Goal: Task Accomplishment & Management: Use online tool/utility

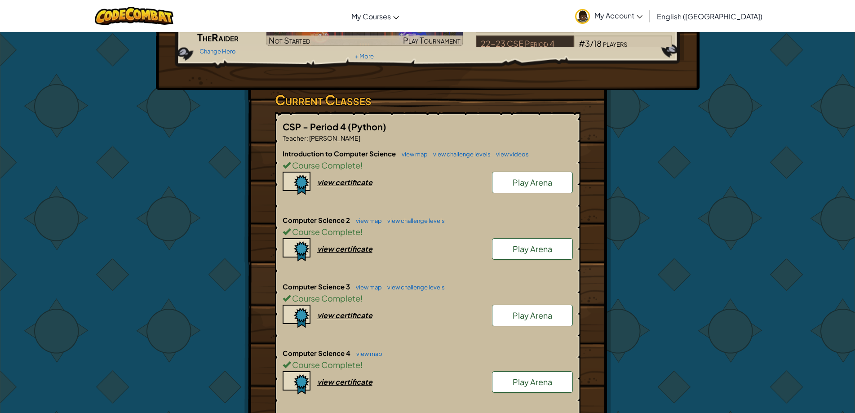
scroll to position [225, 0]
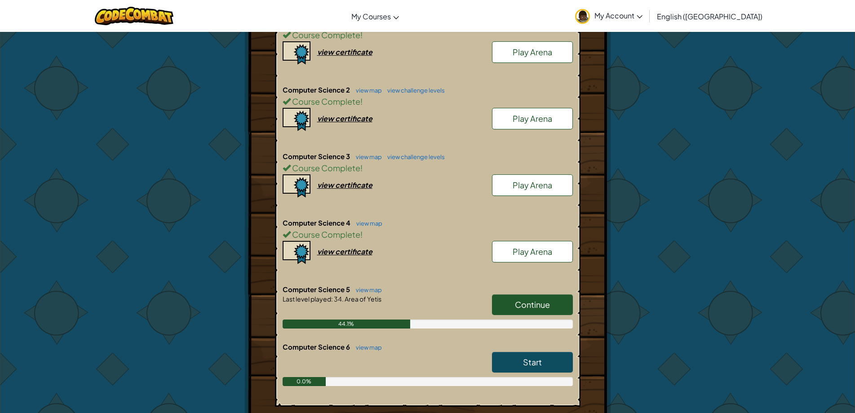
click at [535, 304] on span "Continue" at bounding box center [532, 304] width 35 height 10
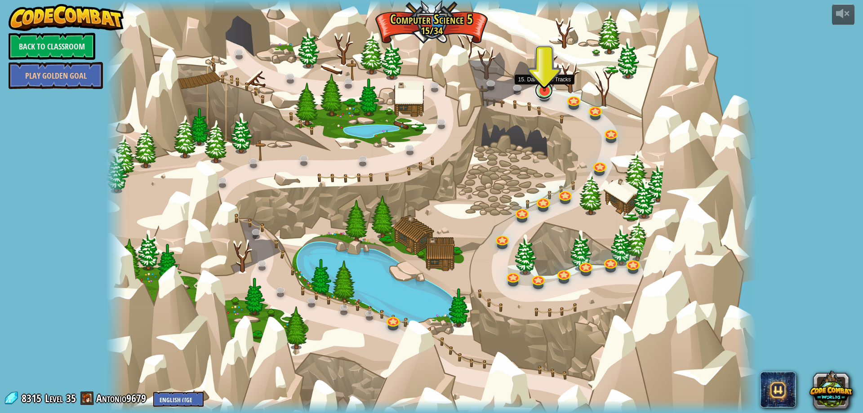
click at [536, 93] on link at bounding box center [544, 90] width 18 height 18
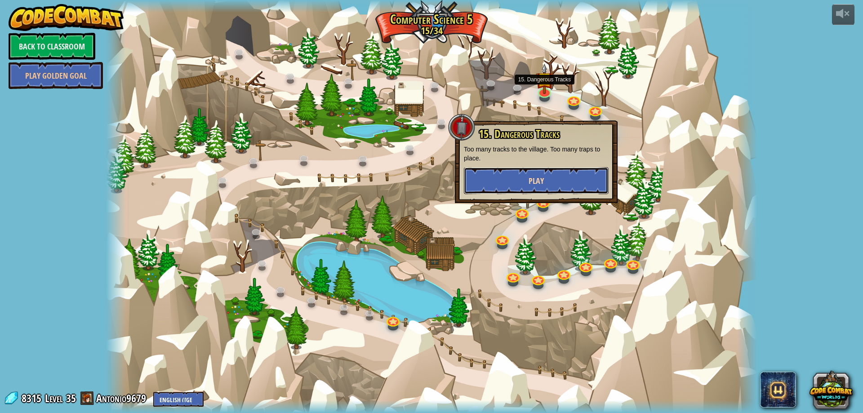
click at [557, 181] on button "Play" at bounding box center [536, 180] width 145 height 27
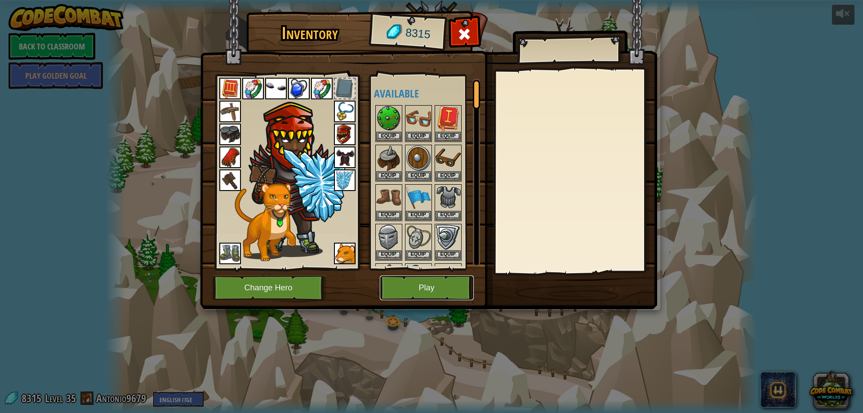
click at [396, 294] on button "Play" at bounding box center [427, 287] width 94 height 25
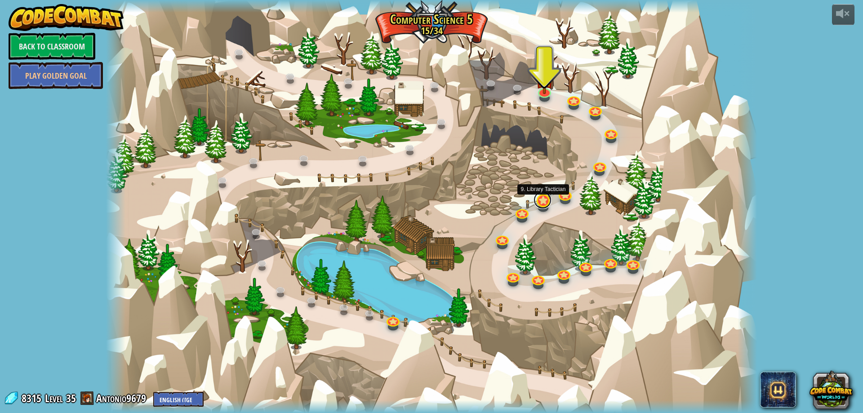
click at [542, 200] on link at bounding box center [542, 200] width 18 height 18
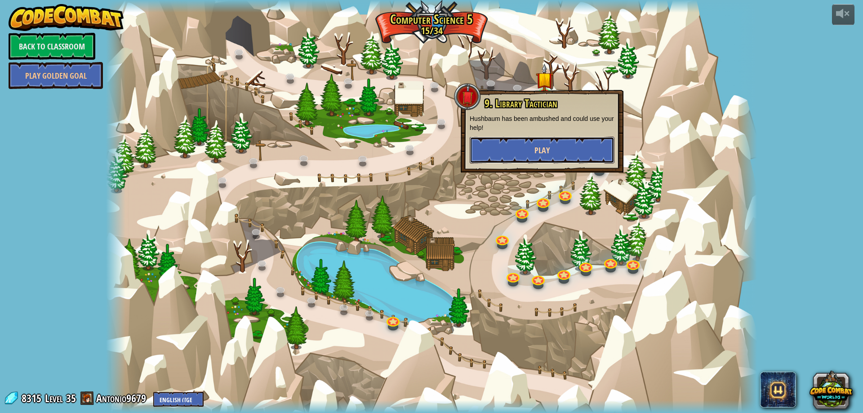
click at [561, 160] on button "Play" at bounding box center [542, 150] width 145 height 27
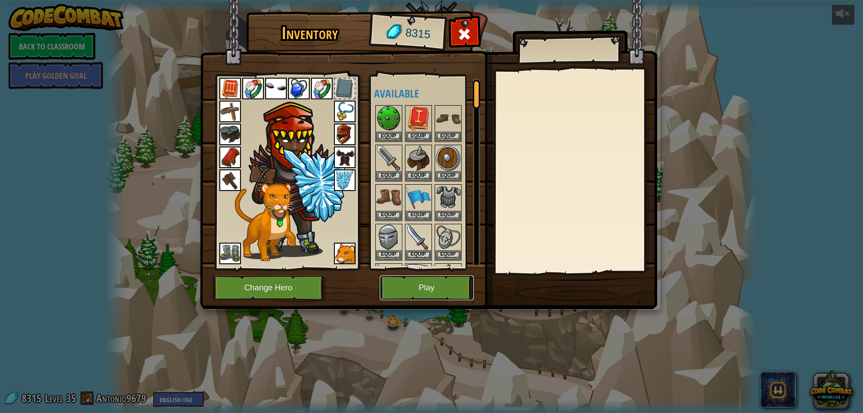
click at [464, 288] on button "Play" at bounding box center [427, 287] width 94 height 25
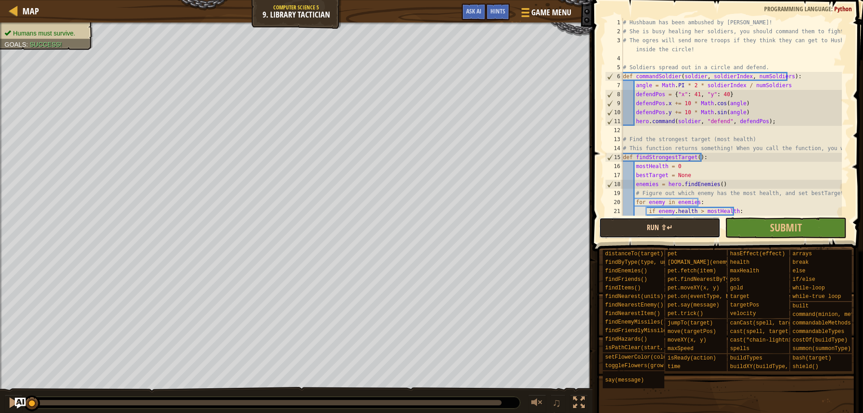
click at [606, 234] on button "Run ⇧↵" at bounding box center [659, 228] width 121 height 21
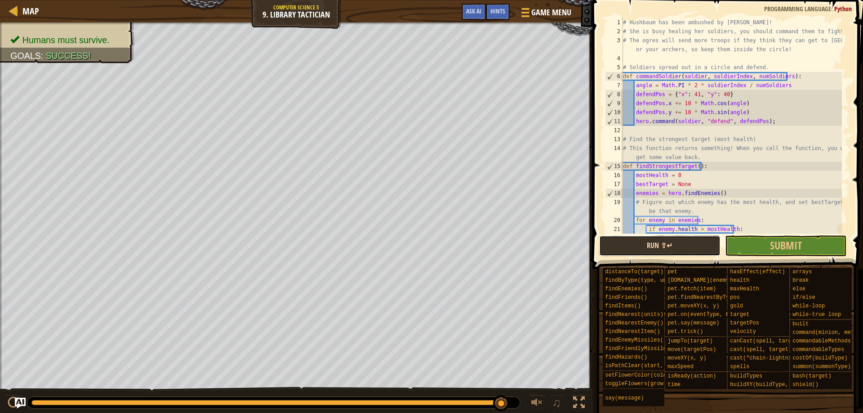
click at [711, 248] on button "Run ⇧↵" at bounding box center [659, 245] width 121 height 21
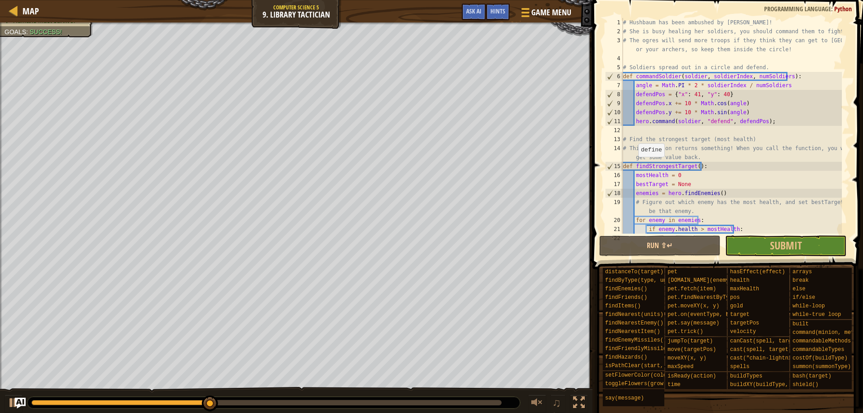
click at [153, 169] on div "Humans must survive. Goals : Success!" at bounding box center [296, 210] width 592 height 377
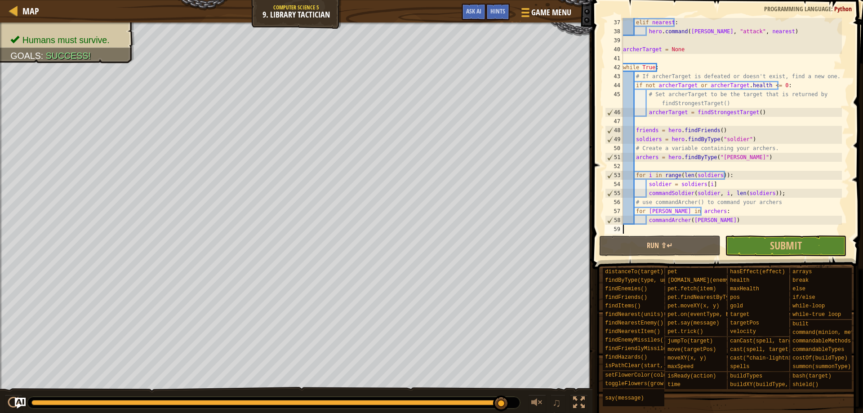
scroll to position [360, 0]
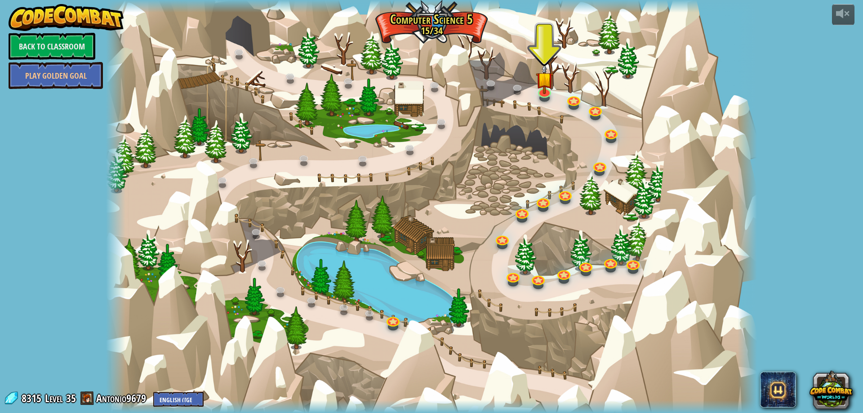
click at [544, 100] on div at bounding box center [544, 98] width 10 height 8
click at [545, 98] on div at bounding box center [544, 98] width 10 height 8
click at [544, 88] on img at bounding box center [545, 72] width 18 height 40
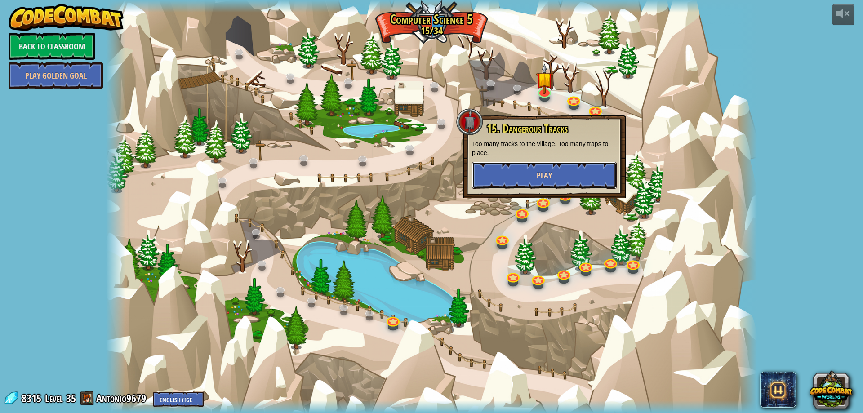
click at [515, 174] on button "Play" at bounding box center [544, 175] width 145 height 27
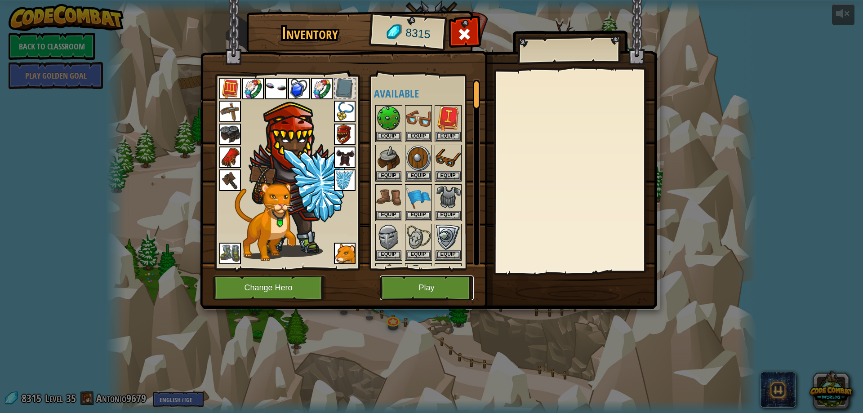
click at [457, 275] on button "Play" at bounding box center [427, 287] width 94 height 25
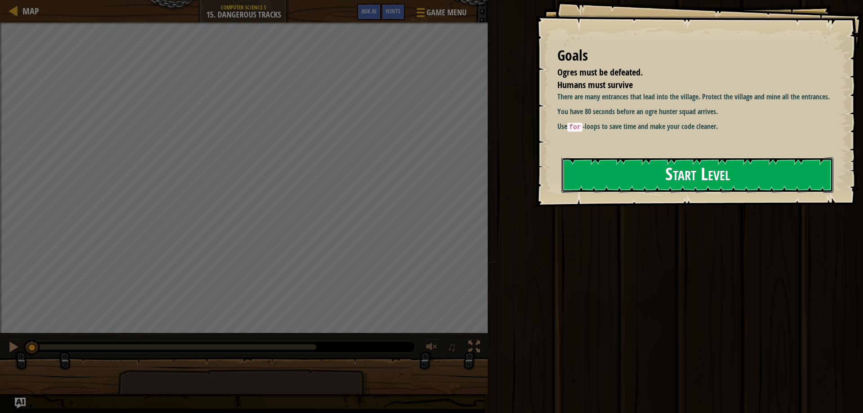
drag, startPoint x: 621, startPoint y: 169, endPoint x: 617, endPoint y: 178, distance: 10.5
click at [621, 169] on button "Start Level" at bounding box center [697, 175] width 272 height 36
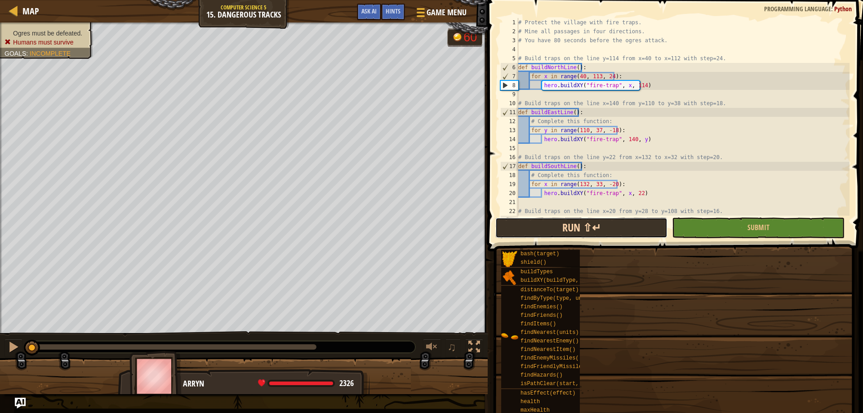
click at [591, 221] on button "Run ⇧↵" at bounding box center [581, 228] width 172 height 21
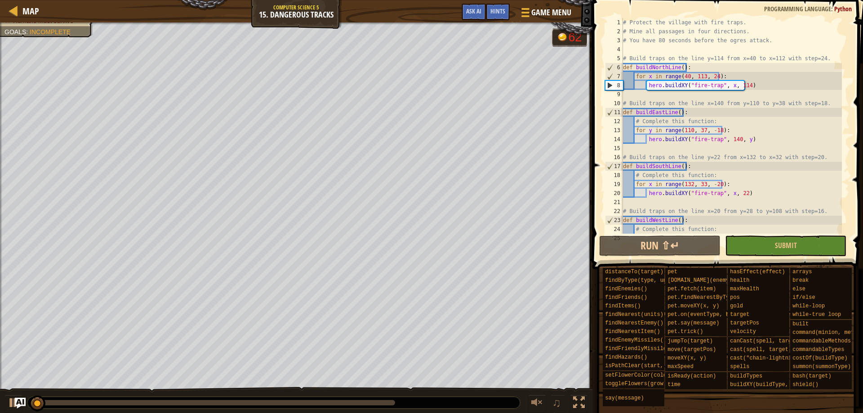
scroll to position [81, 0]
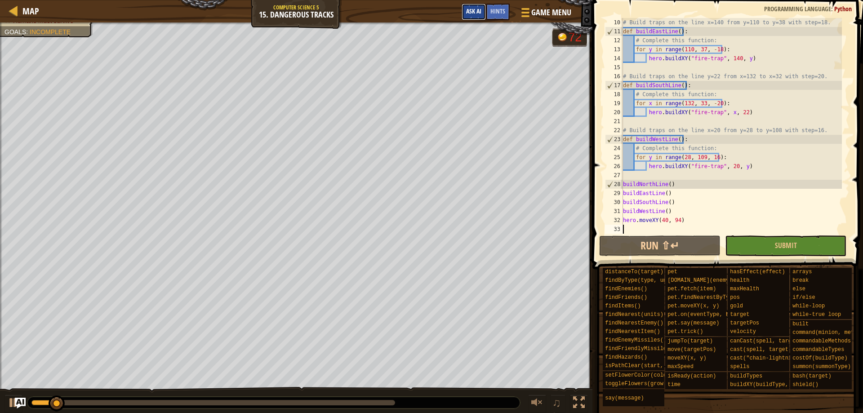
click at [471, 9] on span "Ask AI" at bounding box center [473, 11] width 15 height 9
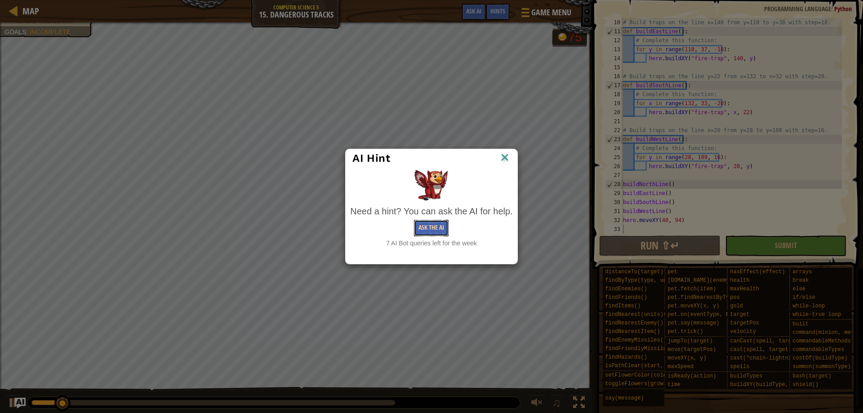
click at [428, 224] on button "Ask the AI" at bounding box center [431, 228] width 35 height 17
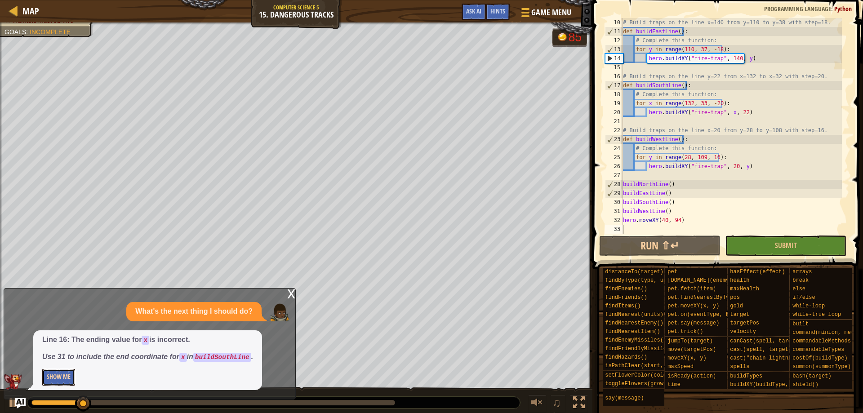
click at [61, 375] on button "Show Me" at bounding box center [58, 377] width 33 height 17
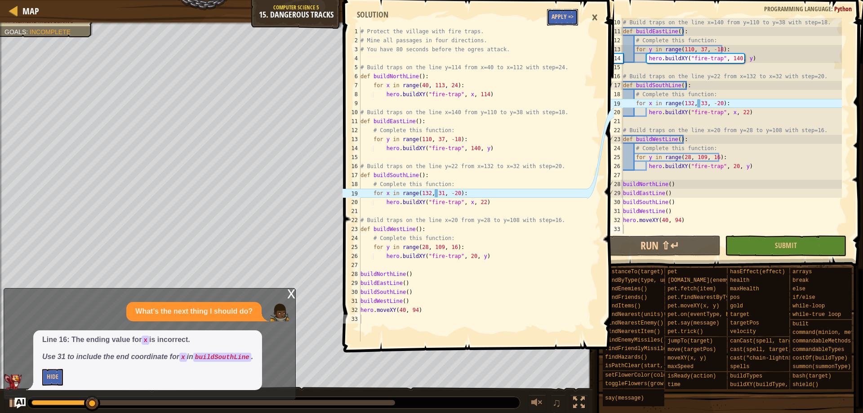
click at [556, 15] on button "Apply =>" at bounding box center [562, 17] width 31 height 17
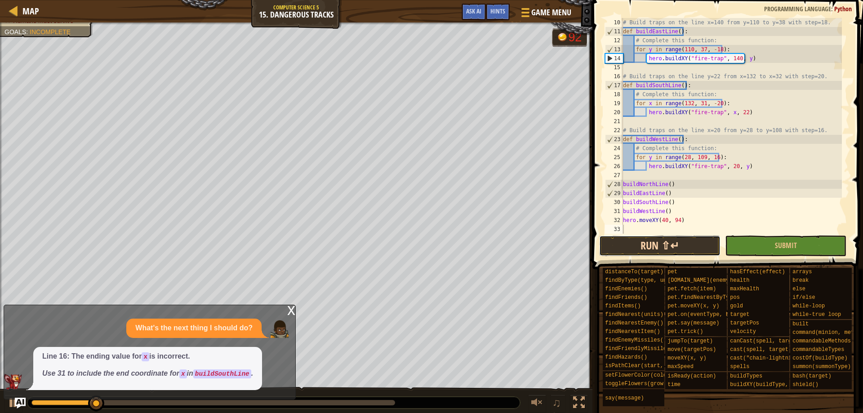
click at [684, 250] on button "Run ⇧↵" at bounding box center [659, 245] width 121 height 21
click at [810, 257] on span at bounding box center [729, 122] width 278 height 296
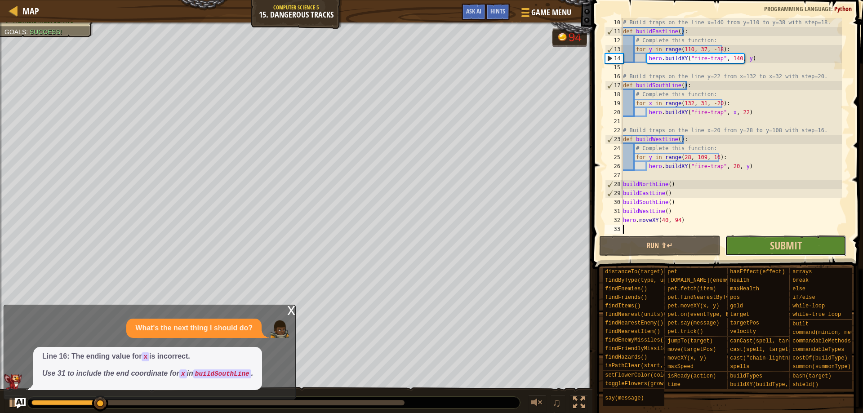
click at [812, 243] on button "Submit" at bounding box center [785, 245] width 121 height 21
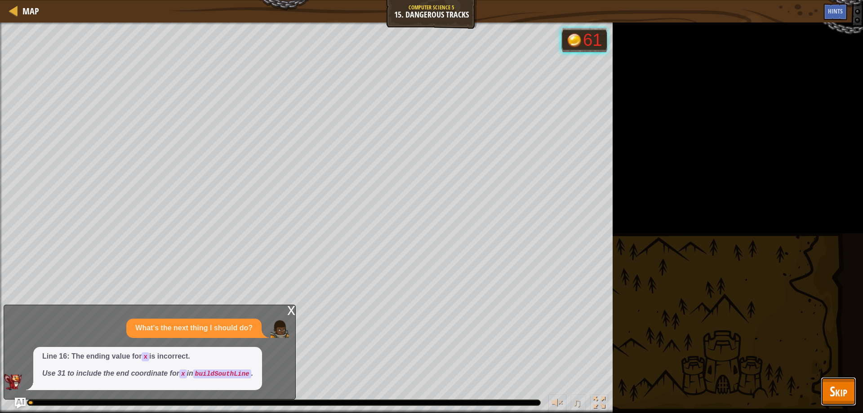
click at [837, 389] on span "Skip" at bounding box center [839, 391] width 18 height 18
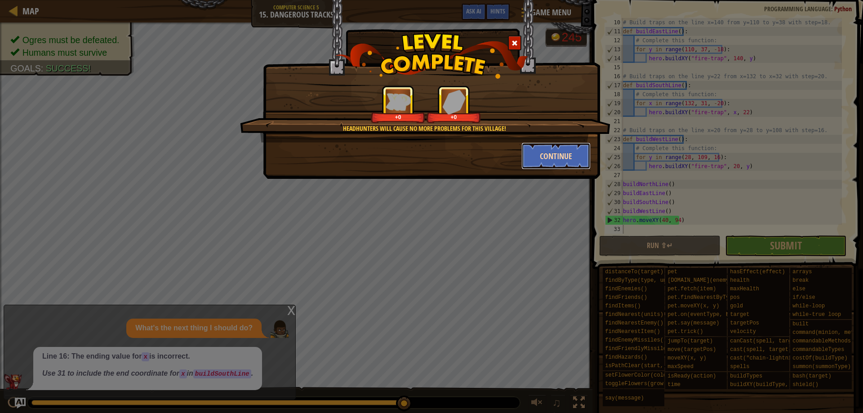
click at [561, 148] on button "Continue" at bounding box center [556, 155] width 70 height 27
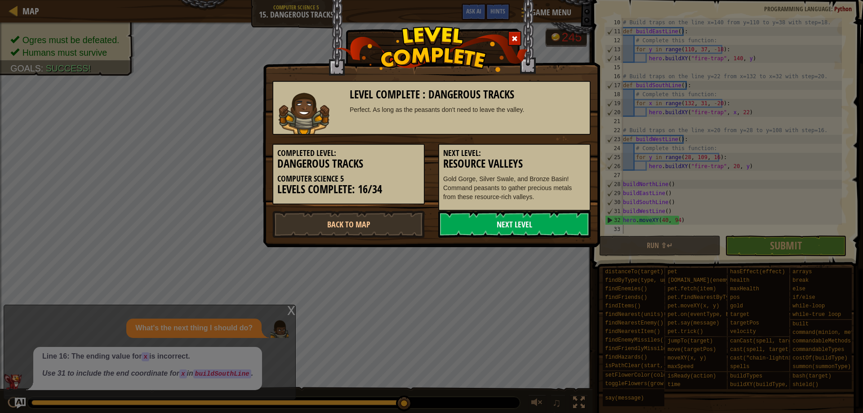
click at [535, 225] on link "Next Level" at bounding box center [514, 224] width 152 height 27
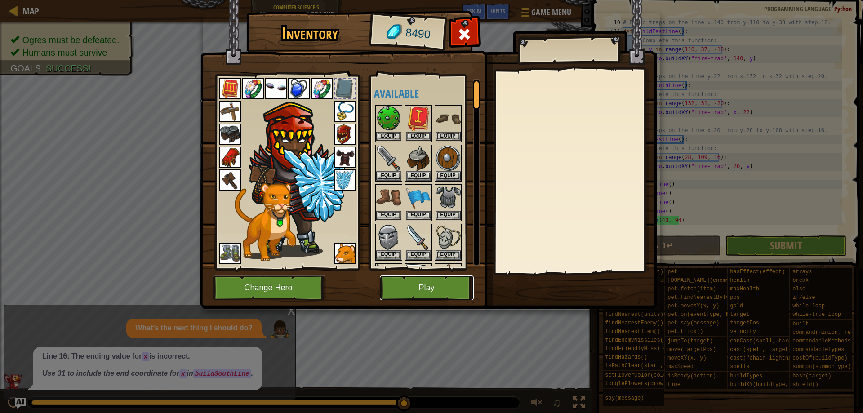
click at [443, 281] on button "Play" at bounding box center [427, 287] width 94 height 25
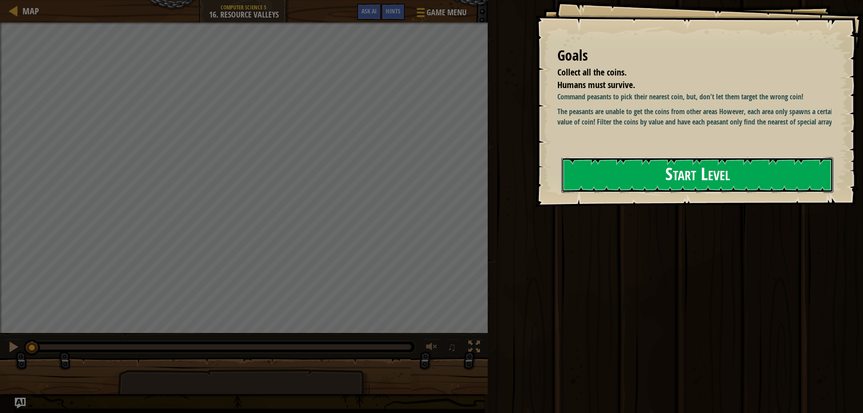
click at [666, 176] on button "Start Level" at bounding box center [697, 175] width 272 height 36
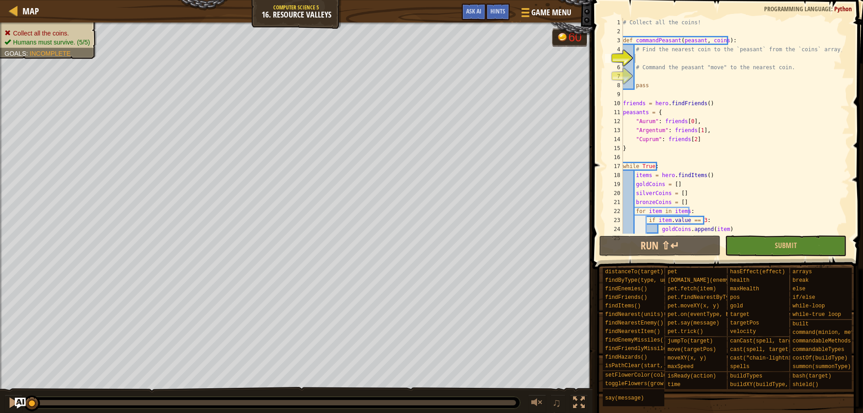
drag, startPoint x: 450, startPoint y: 10, endPoint x: 449, endPoint y: 3, distance: 7.2
click at [449, 8] on div "Map Computer Science 5 16. Resource Valleys Game Menu Done Hints Ask AI" at bounding box center [296, 11] width 592 height 22
click at [475, 16] on button "Ask AI" at bounding box center [474, 12] width 24 height 17
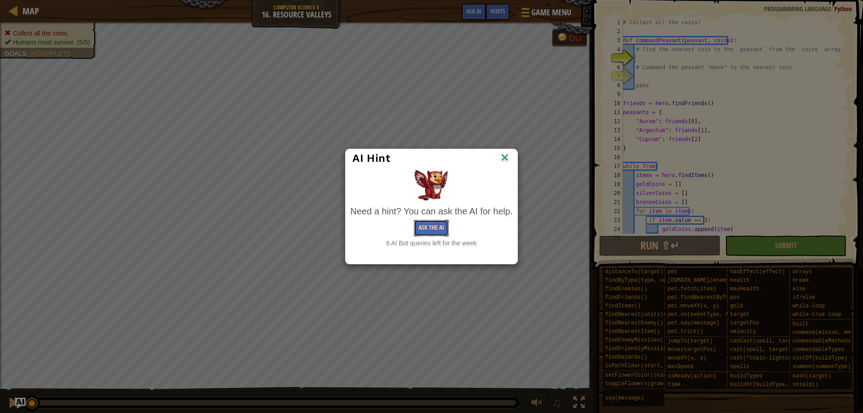
click at [444, 221] on button "Ask the AI" at bounding box center [431, 228] width 35 height 17
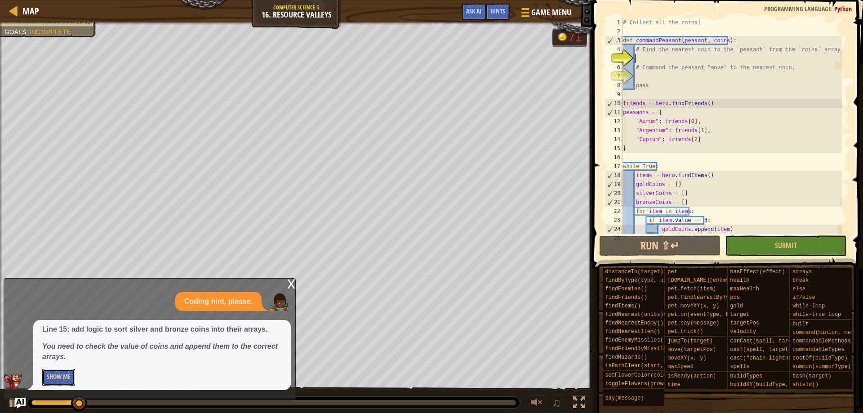
click at [44, 371] on button "Show Me" at bounding box center [58, 377] width 33 height 17
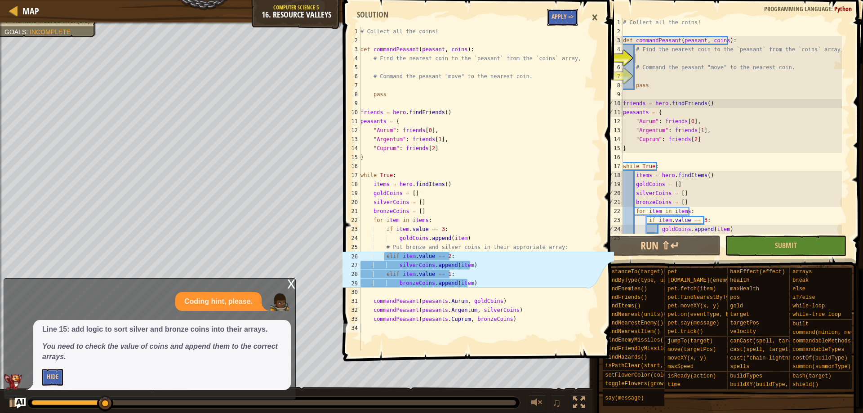
click at [560, 27] on div "1 2 3 4 5 6 7 8 9 10 11 12 13 14 15 16 17 18 19 20 21 22 23 24 25 26 27 28 29 3…" at bounding box center [477, 178] width 273 height 348
click at [564, 22] on button "Apply =>" at bounding box center [562, 17] width 31 height 17
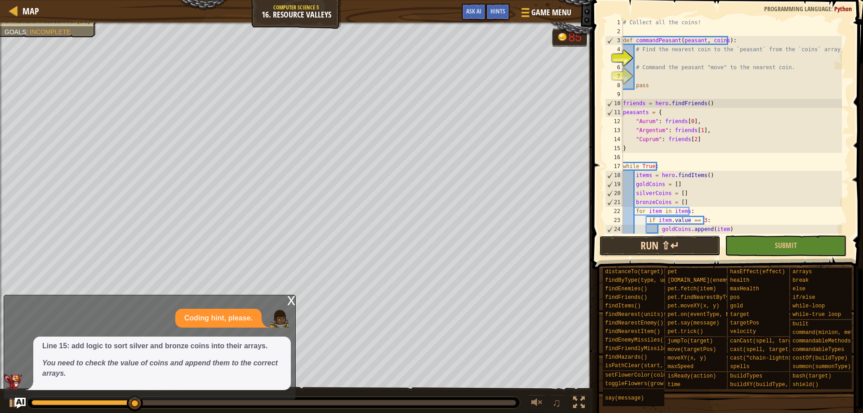
click at [671, 237] on button "Run ⇧↵" at bounding box center [659, 245] width 121 height 21
click at [291, 299] on div "x" at bounding box center [291, 299] width 8 height 9
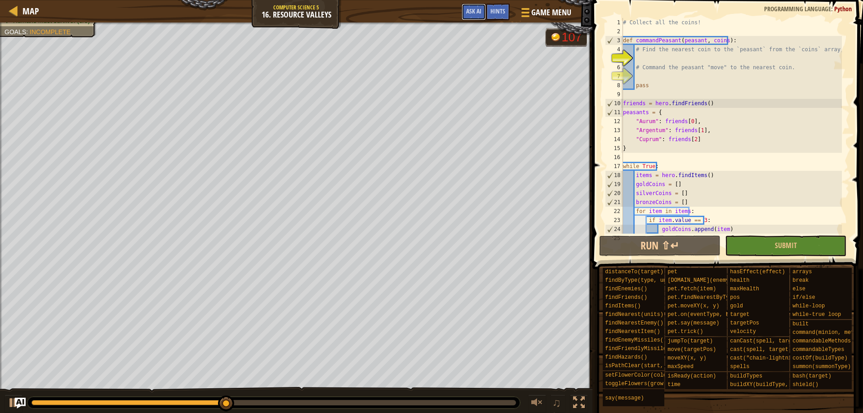
drag, startPoint x: 475, startPoint y: 13, endPoint x: 475, endPoint y: 23, distance: 9.9
click at [475, 15] on span "Ask AI" at bounding box center [473, 11] width 15 height 9
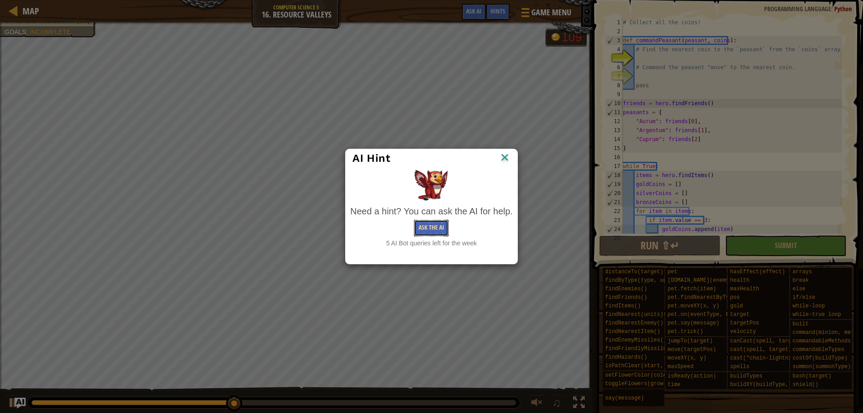
click at [427, 222] on button "Ask the AI" at bounding box center [431, 228] width 35 height 17
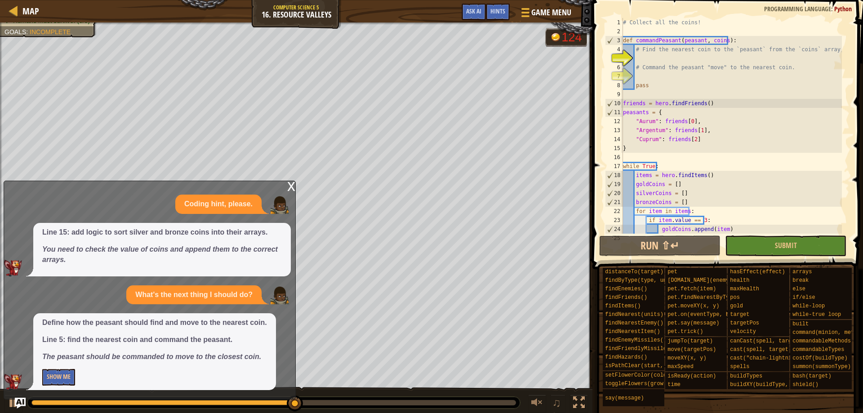
click at [41, 374] on div "Define how the peasant should find and move to the nearest coin. Line 5: find t…" at bounding box center [154, 351] width 243 height 77
click at [49, 371] on button "Show Me" at bounding box center [58, 377] width 33 height 17
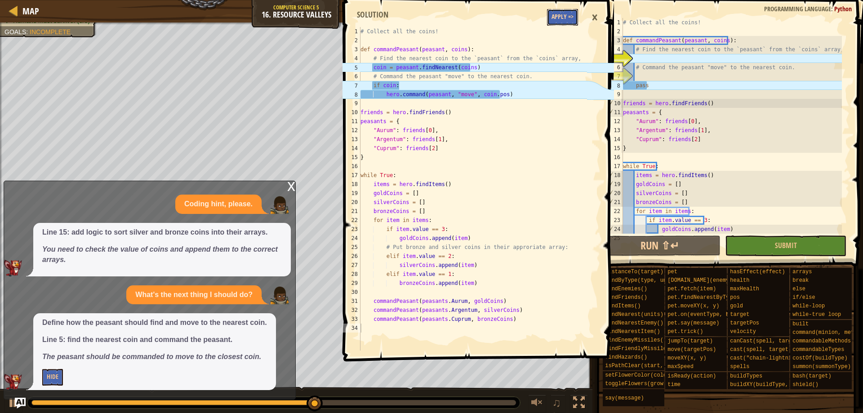
click at [564, 14] on button "Apply =>" at bounding box center [562, 17] width 31 height 17
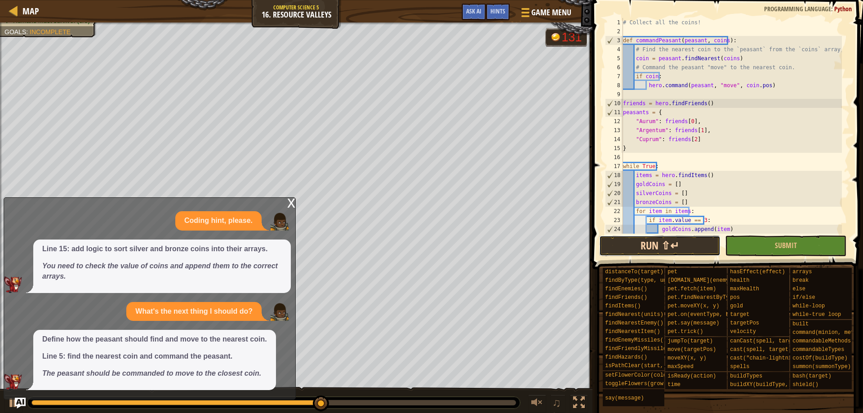
click at [654, 245] on button "Run ⇧↵" at bounding box center [659, 245] width 121 height 21
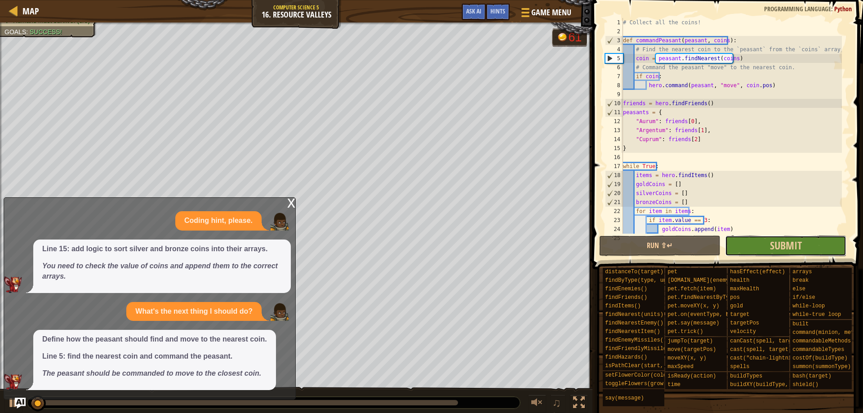
click at [813, 249] on button "Submit" at bounding box center [785, 245] width 121 height 21
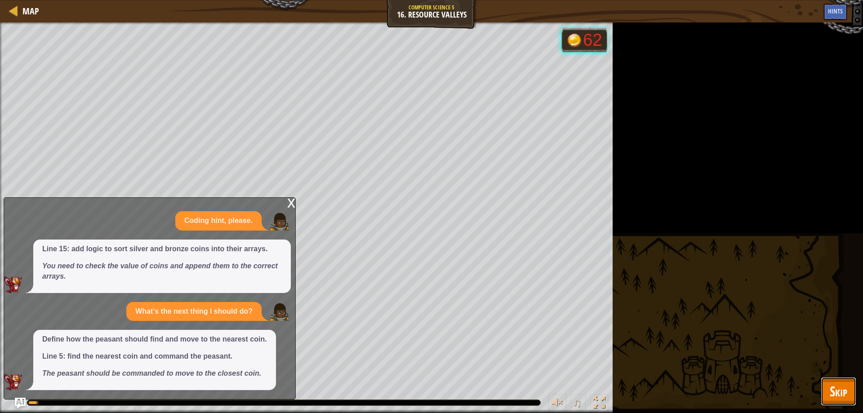
click at [835, 385] on span "Skip" at bounding box center [839, 391] width 18 height 18
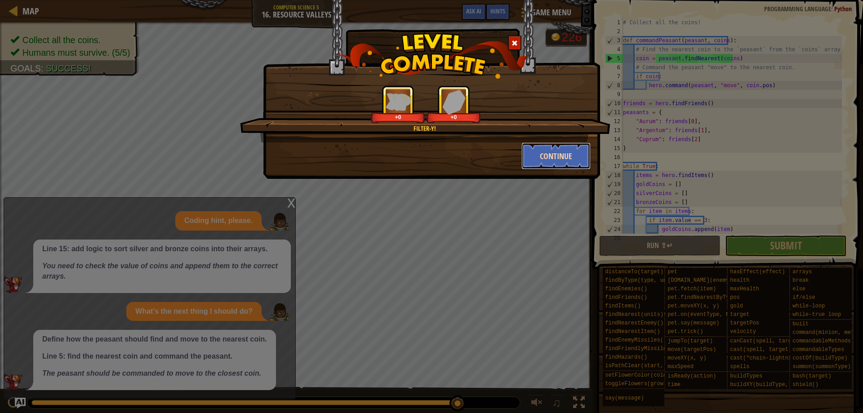
click at [541, 155] on button "Continue" at bounding box center [556, 155] width 70 height 27
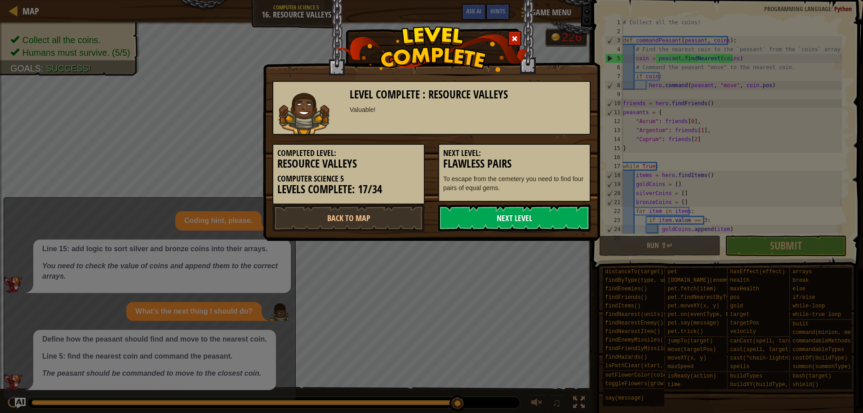
click at [483, 225] on link "Next Level" at bounding box center [514, 217] width 152 height 27
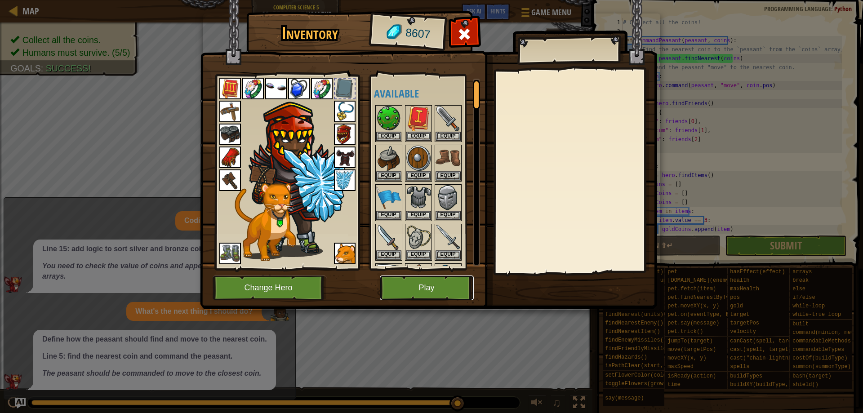
click at [419, 279] on button "Play" at bounding box center [427, 287] width 94 height 25
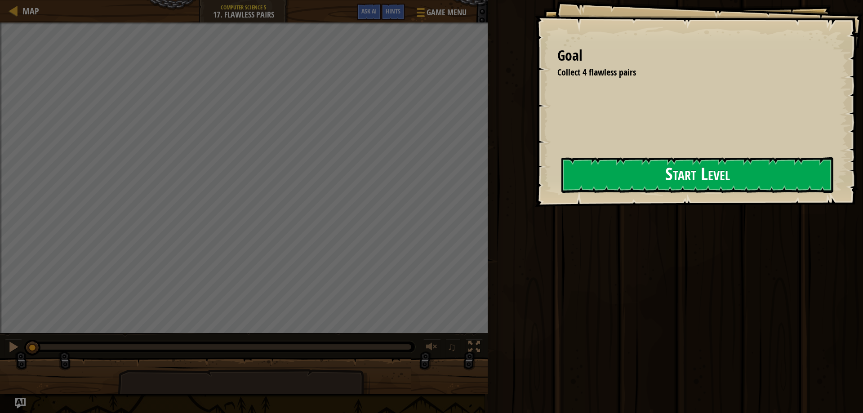
click at [548, 191] on div "Goal Collect 4 flawless pairs Start Level Error loading from server. Try refres…" at bounding box center [699, 103] width 328 height 207
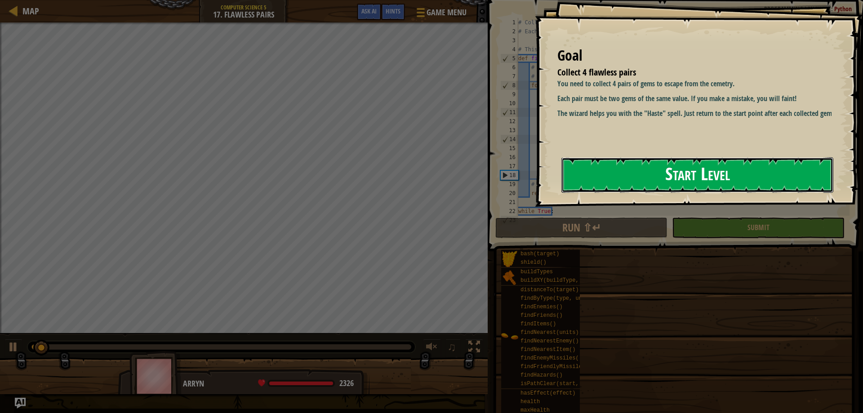
click at [611, 186] on button "Start Level" at bounding box center [697, 175] width 272 height 36
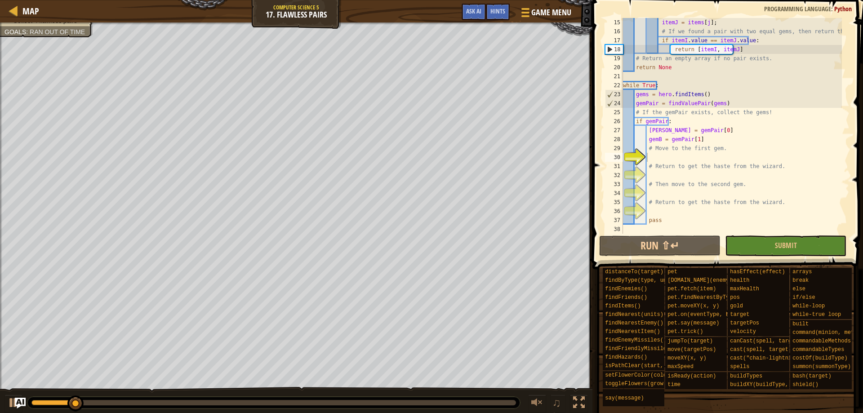
scroll to position [126, 0]
click at [677, 161] on div "itemJ = items [ j ] ; # If we found a pair with two equal gems, then return the…" at bounding box center [731, 135] width 221 height 234
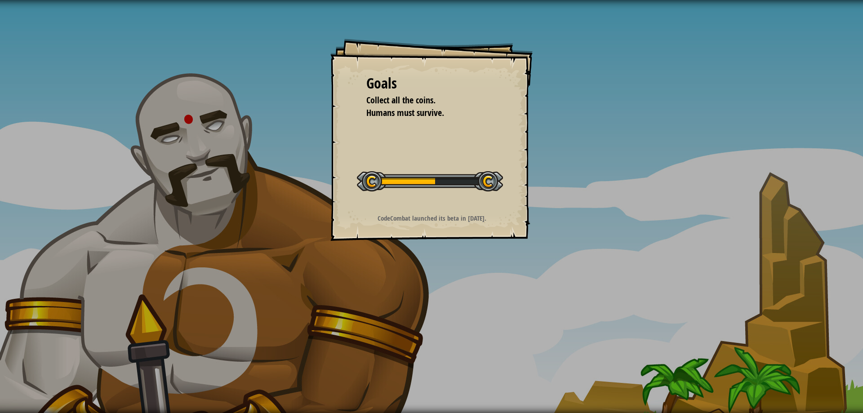
drag, startPoint x: 404, startPoint y: 155, endPoint x: 475, endPoint y: 214, distance: 92.2
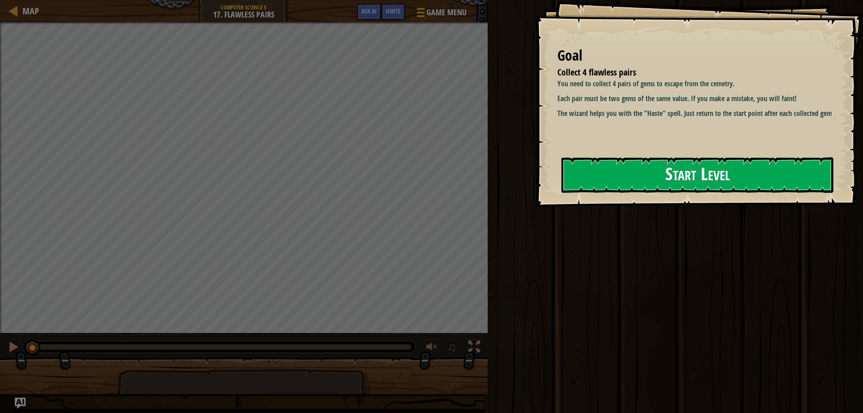
click at [606, 185] on button "Start Level" at bounding box center [697, 175] width 272 height 36
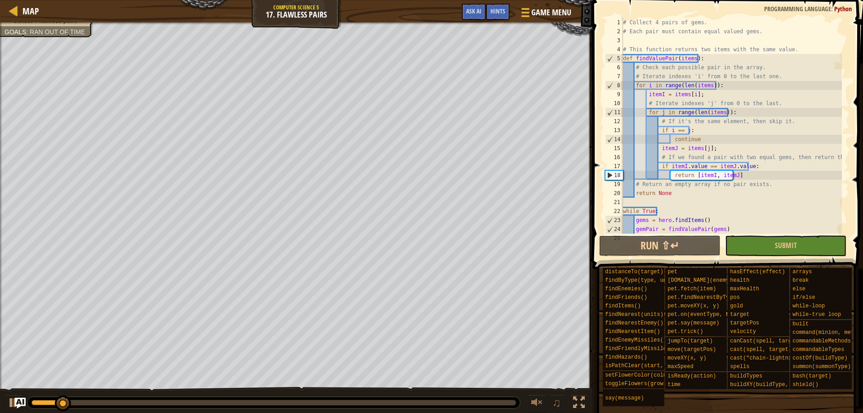
scroll to position [126, 0]
